Goal: Complete application form

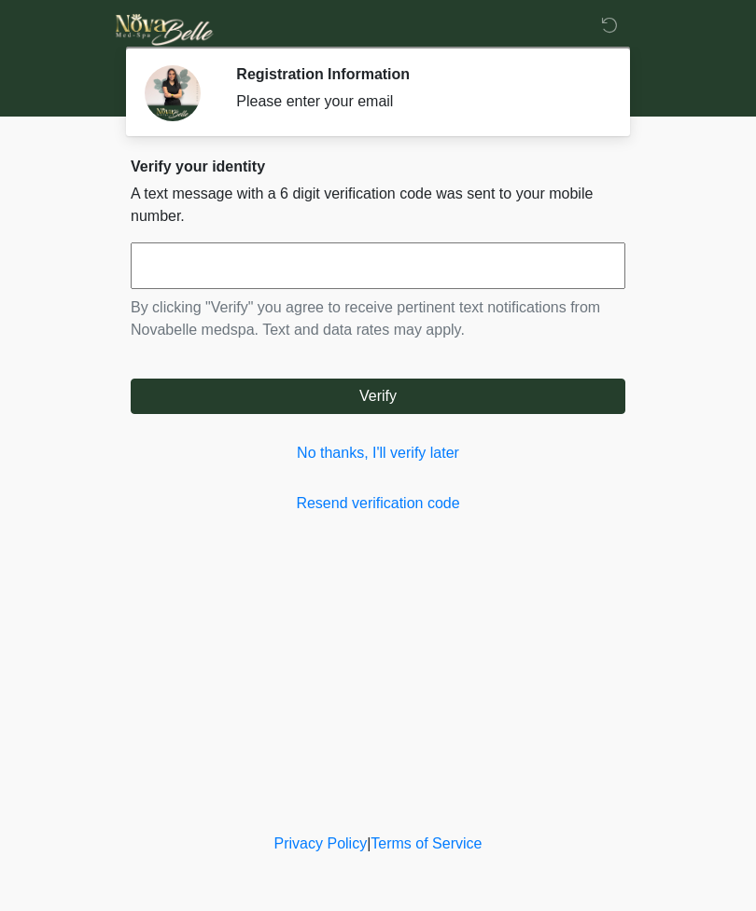
click at [433, 268] on input "text" at bounding box center [378, 266] width 494 height 47
type input "******"
click at [407, 392] on button "Verify" at bounding box center [378, 396] width 494 height 35
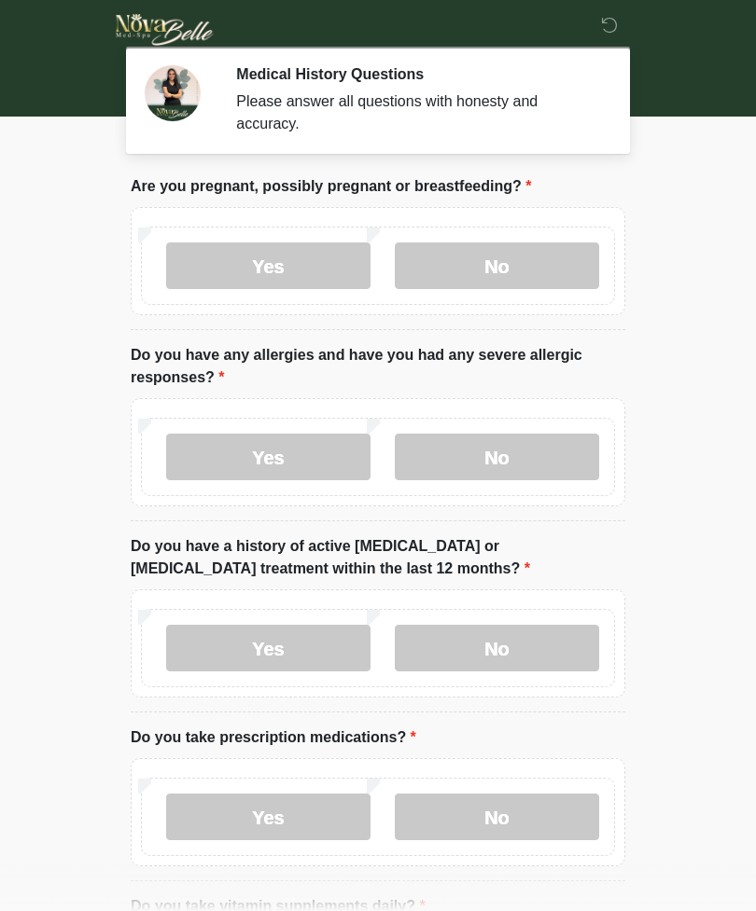
click at [523, 258] on label "No" at bounding box center [497, 266] width 204 height 47
click at [536, 462] on label "No" at bounding box center [497, 457] width 204 height 47
click at [499, 644] on label "No" at bounding box center [497, 648] width 204 height 47
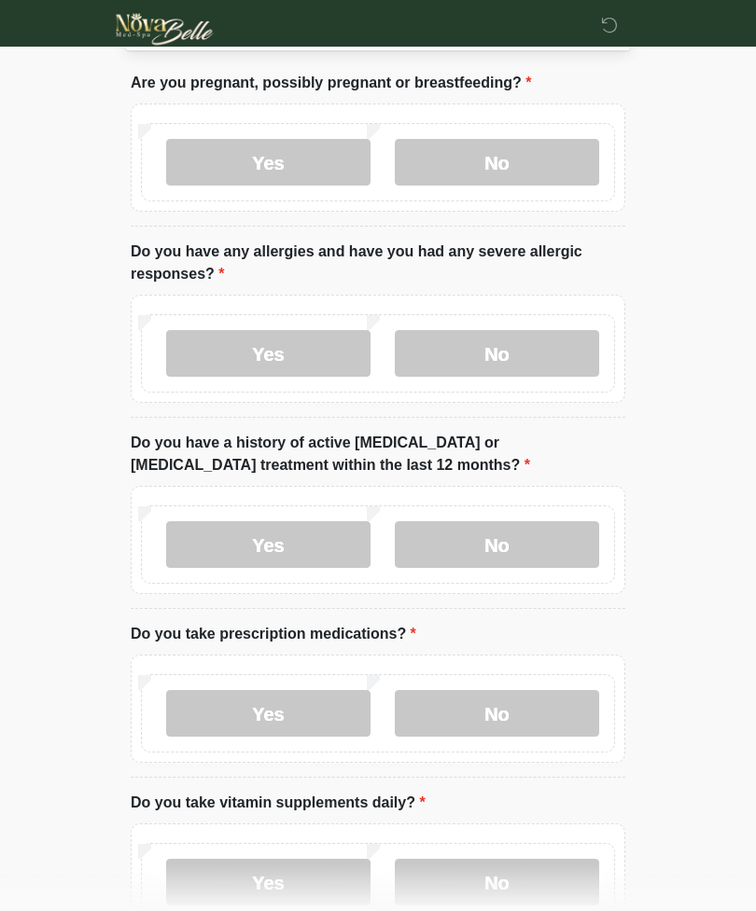
scroll to position [127, 0]
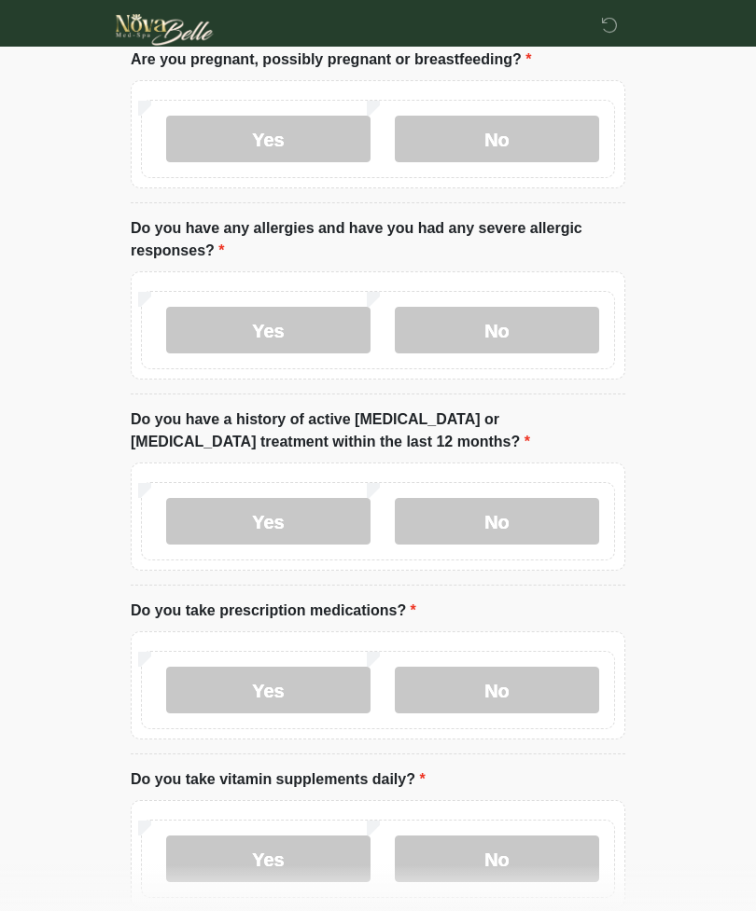
click at [507, 684] on label "No" at bounding box center [497, 690] width 204 height 47
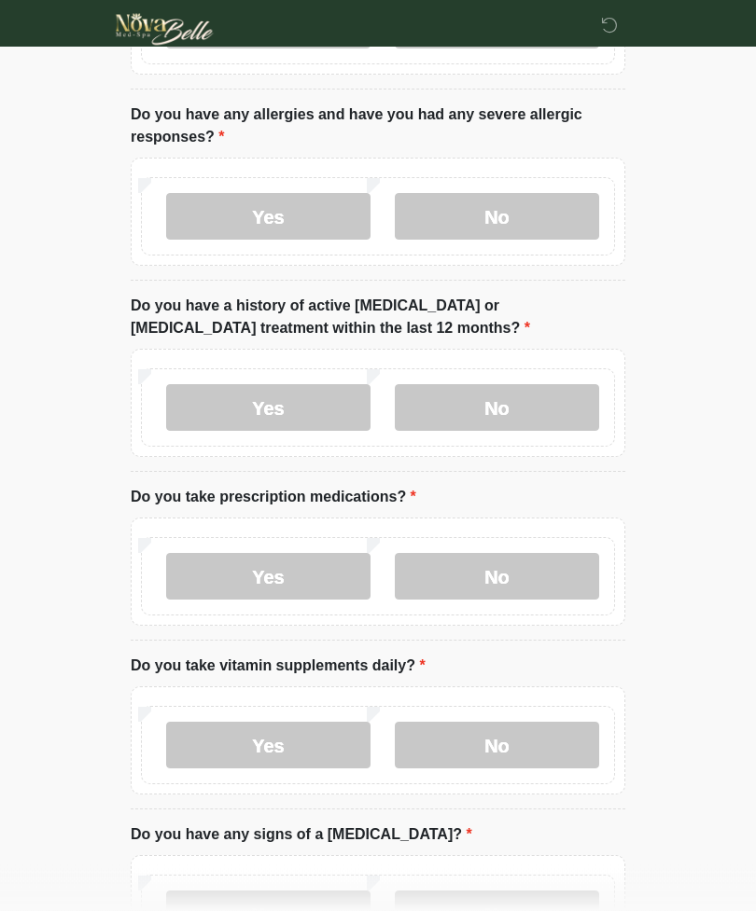
scroll to position [254, 0]
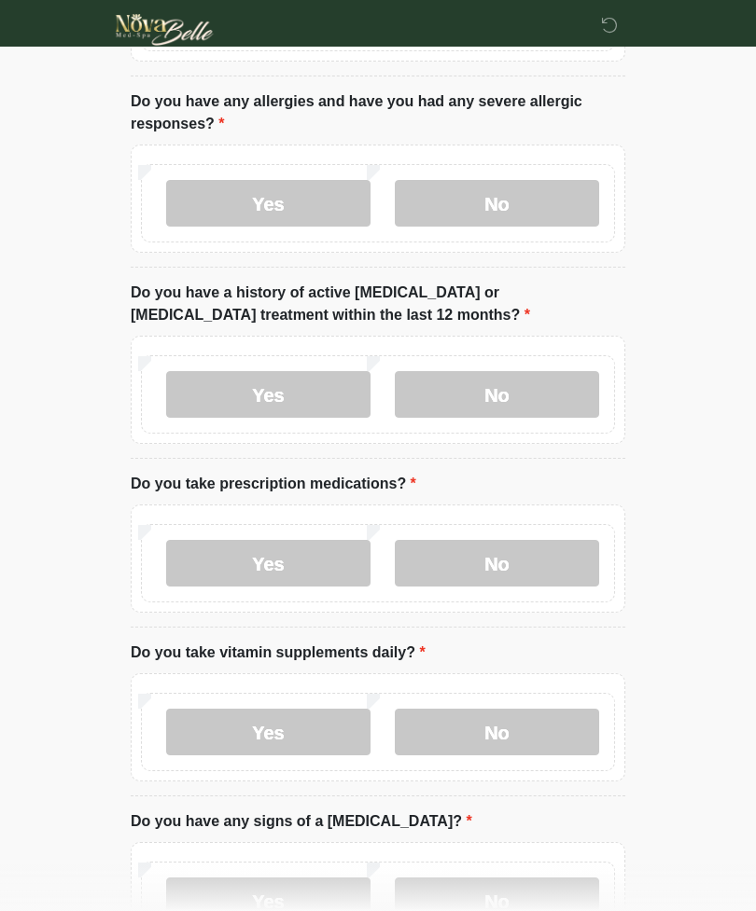
click at [502, 731] on label "No" at bounding box center [497, 732] width 204 height 47
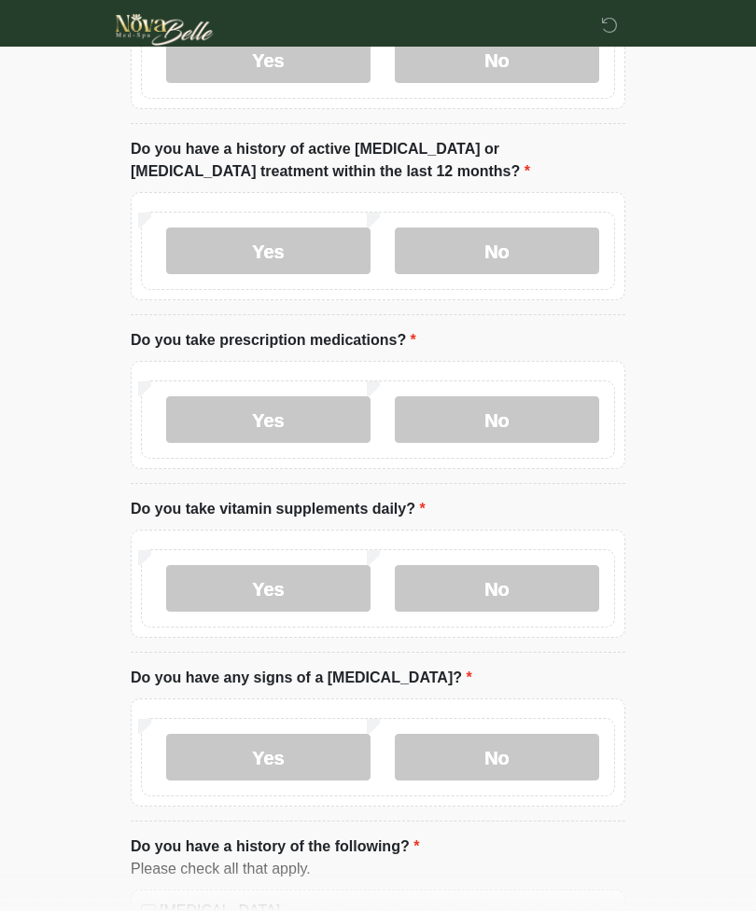
scroll to position [399, 0]
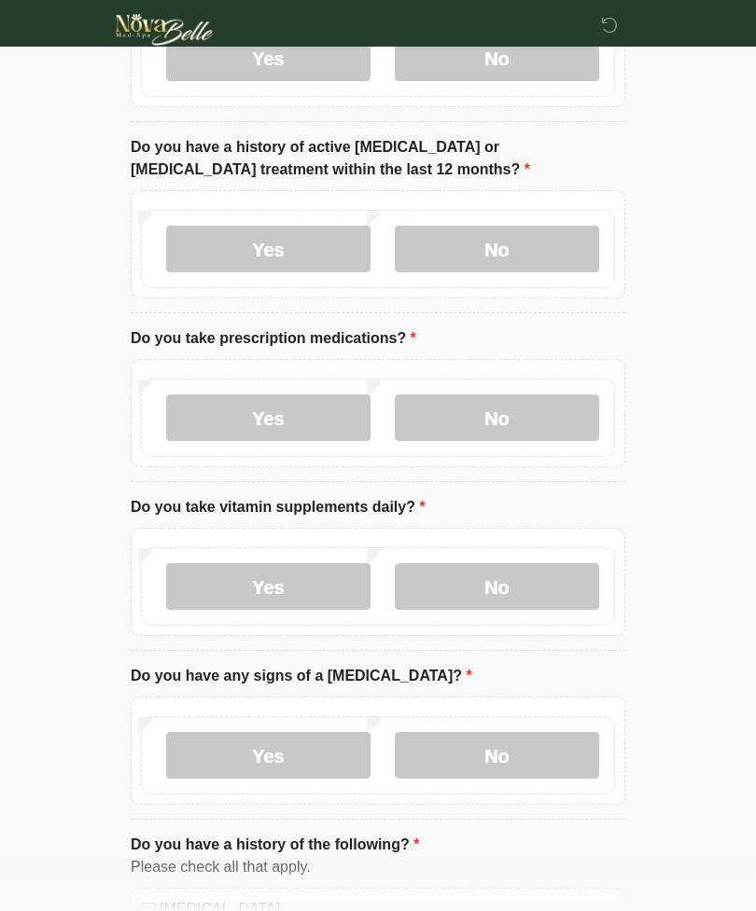
click at [494, 759] on label "No" at bounding box center [497, 755] width 204 height 47
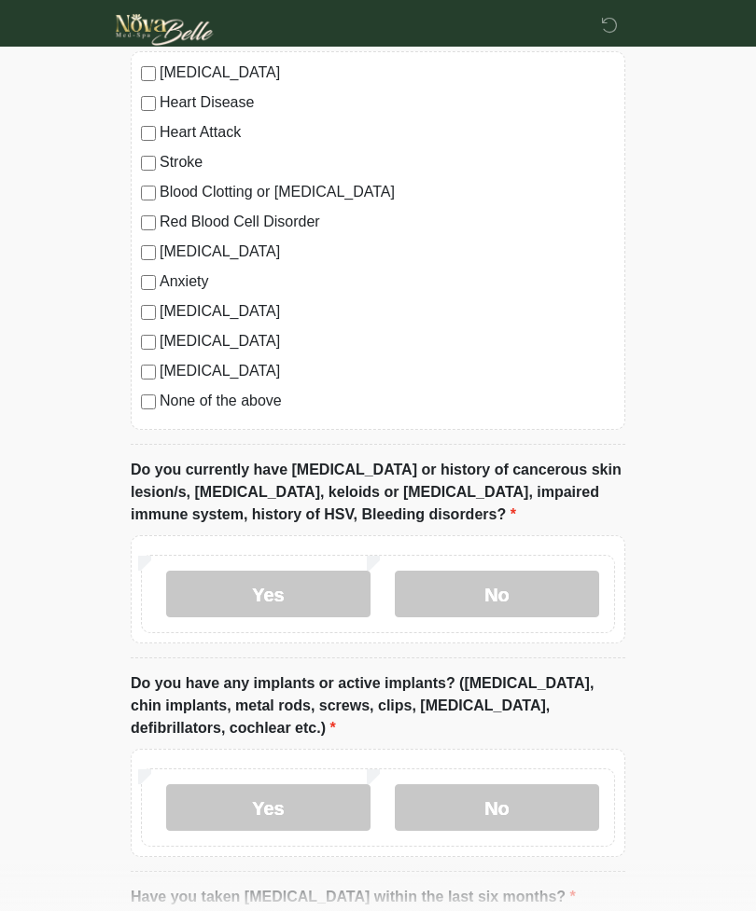
scroll to position [1232, 0]
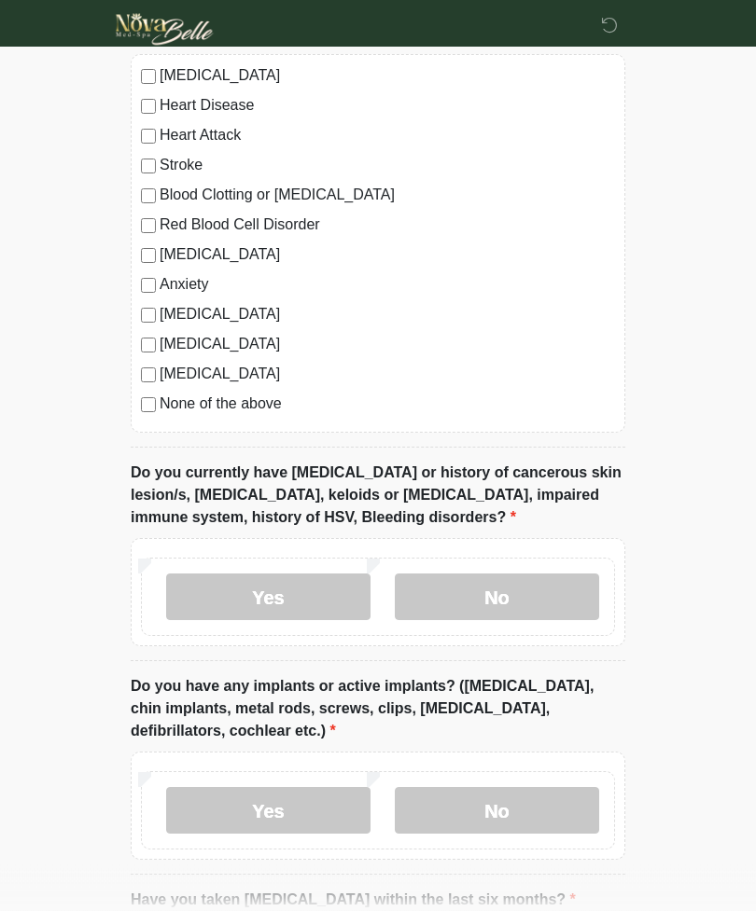
click at [520, 590] on label "No" at bounding box center [497, 598] width 204 height 47
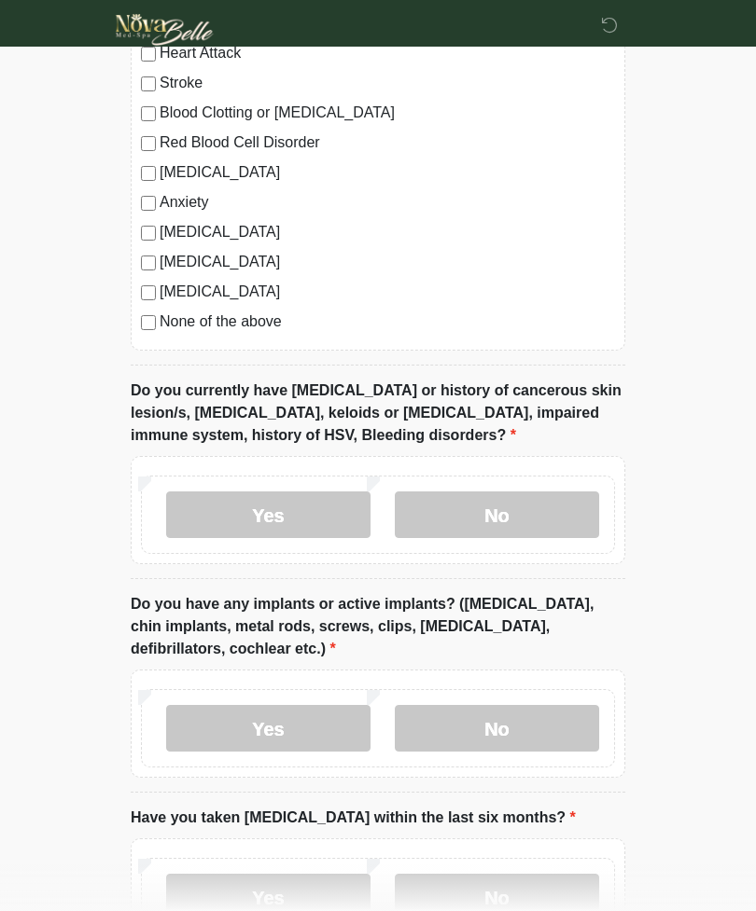
click at [487, 722] on label "No" at bounding box center [497, 728] width 204 height 47
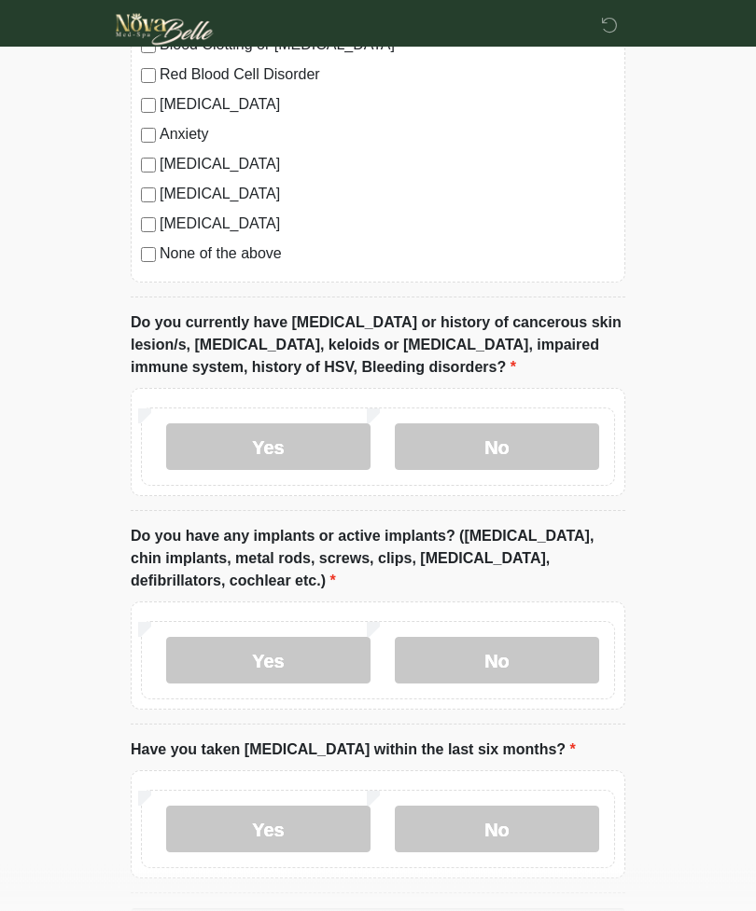
scroll to position [1452, 0]
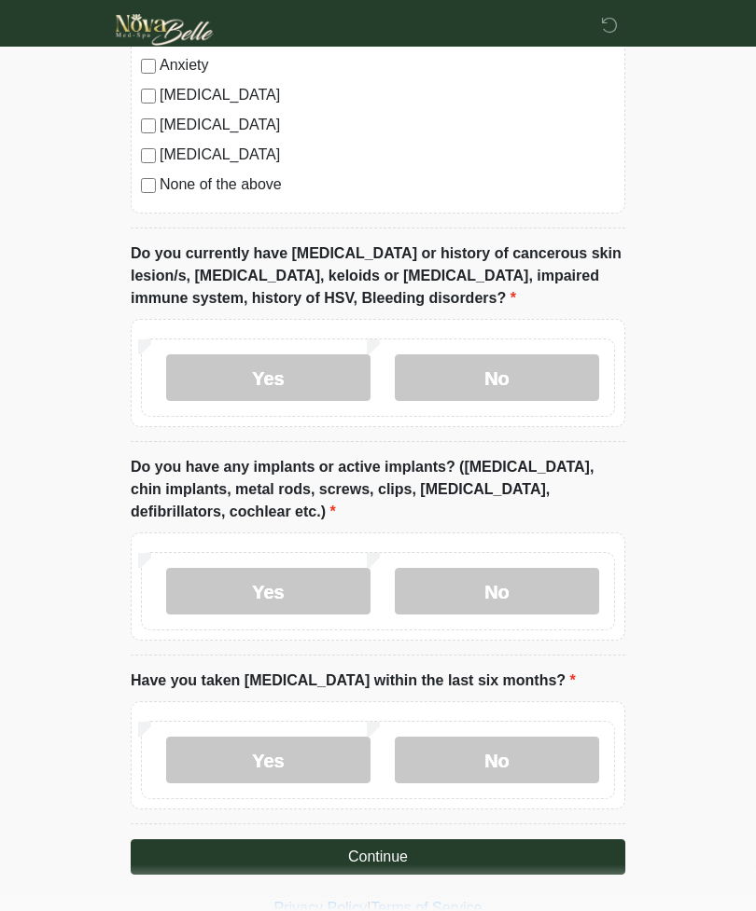
click at [491, 751] on label "No" at bounding box center [497, 760] width 204 height 47
click at [407, 853] on button "Continue" at bounding box center [378, 856] width 494 height 35
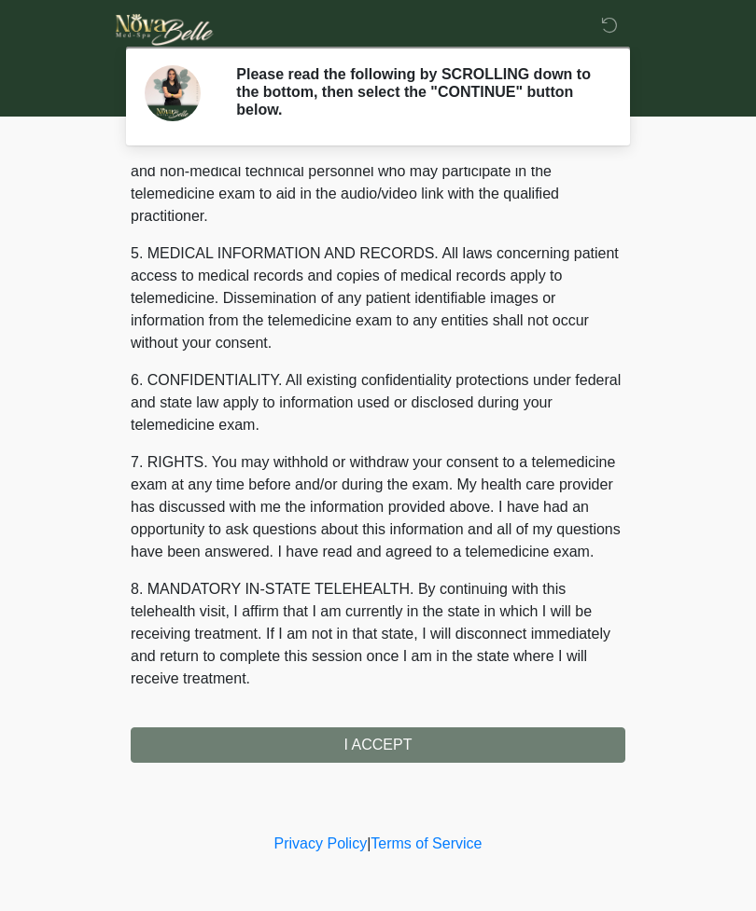
scroll to position [544, 0]
click at [402, 728] on button "I ACCEPT" at bounding box center [378, 745] width 494 height 35
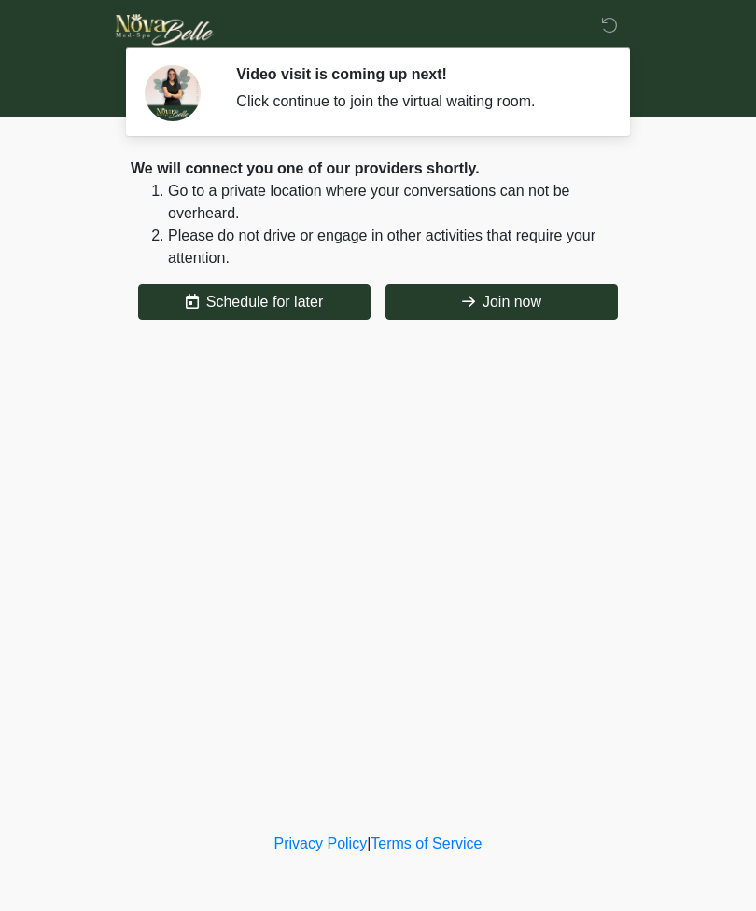
click at [520, 293] on button "Join now" at bounding box center [501, 301] width 232 height 35
